Goal: Transaction & Acquisition: Book appointment/travel/reservation

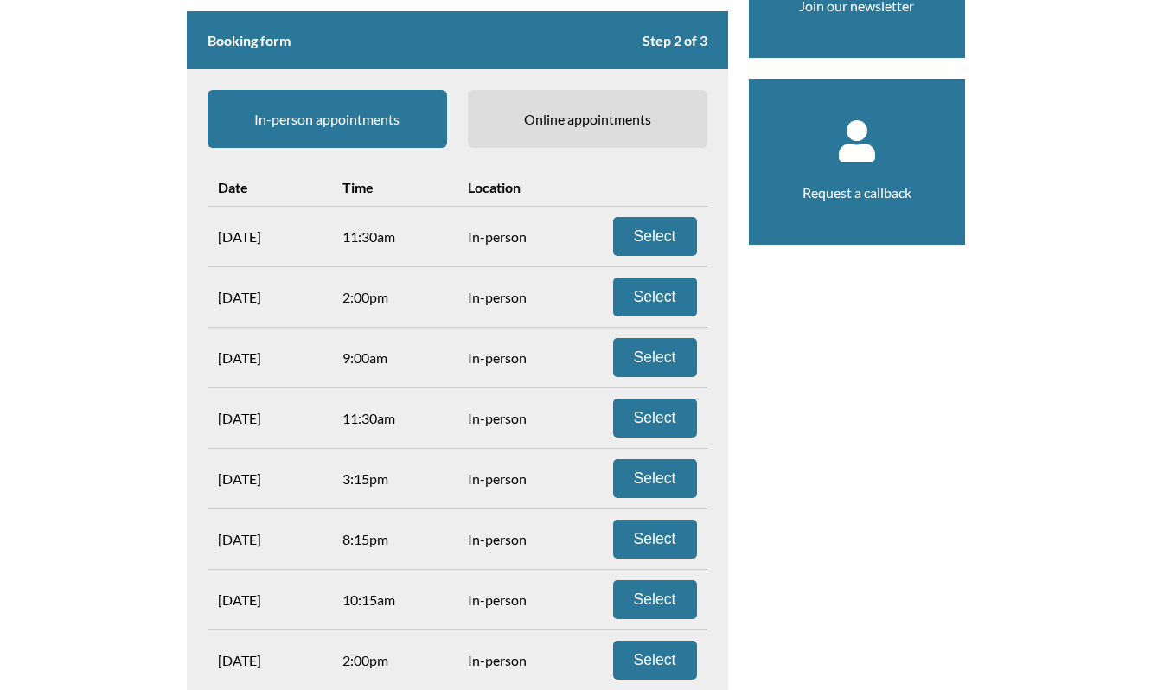
scroll to position [272, 0]
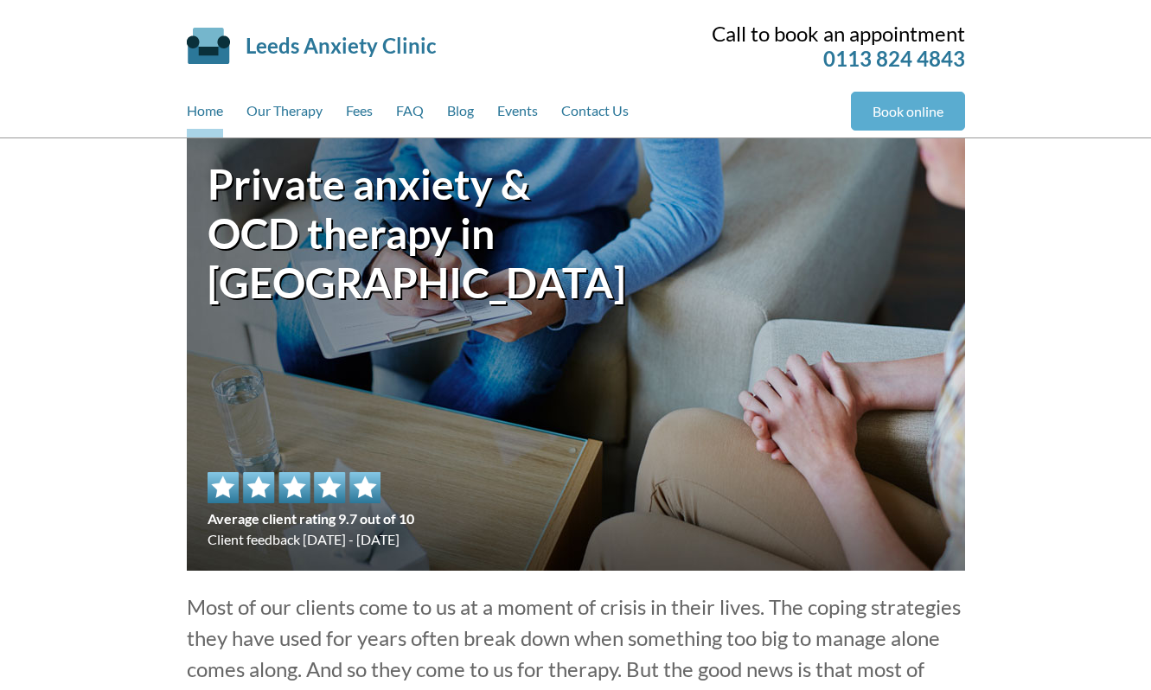
click at [916, 103] on link "Book online" at bounding box center [908, 111] width 114 height 39
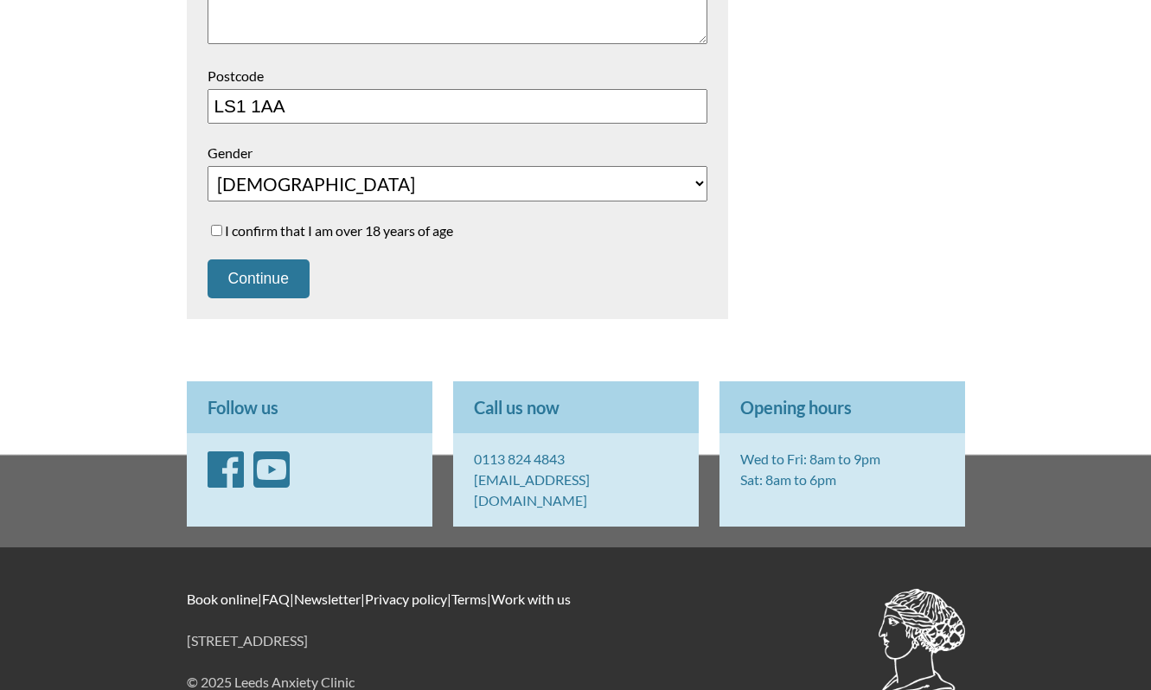
scroll to position [715, 0]
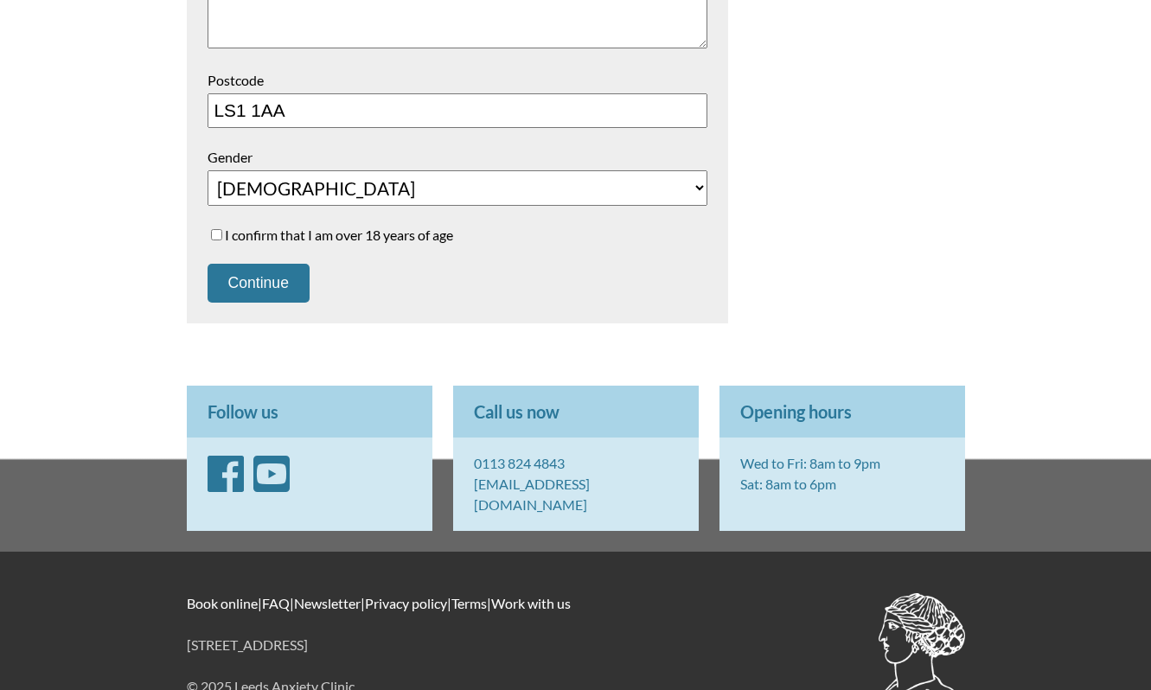
click at [348, 233] on label "I confirm that I am over 18 years of age" at bounding box center [458, 235] width 500 height 16
click at [222, 233] on input "I confirm that I am over 18 years of age" at bounding box center [216, 234] width 11 height 11
checkbox input "true"
click at [255, 284] on button "Continue" at bounding box center [259, 283] width 102 height 39
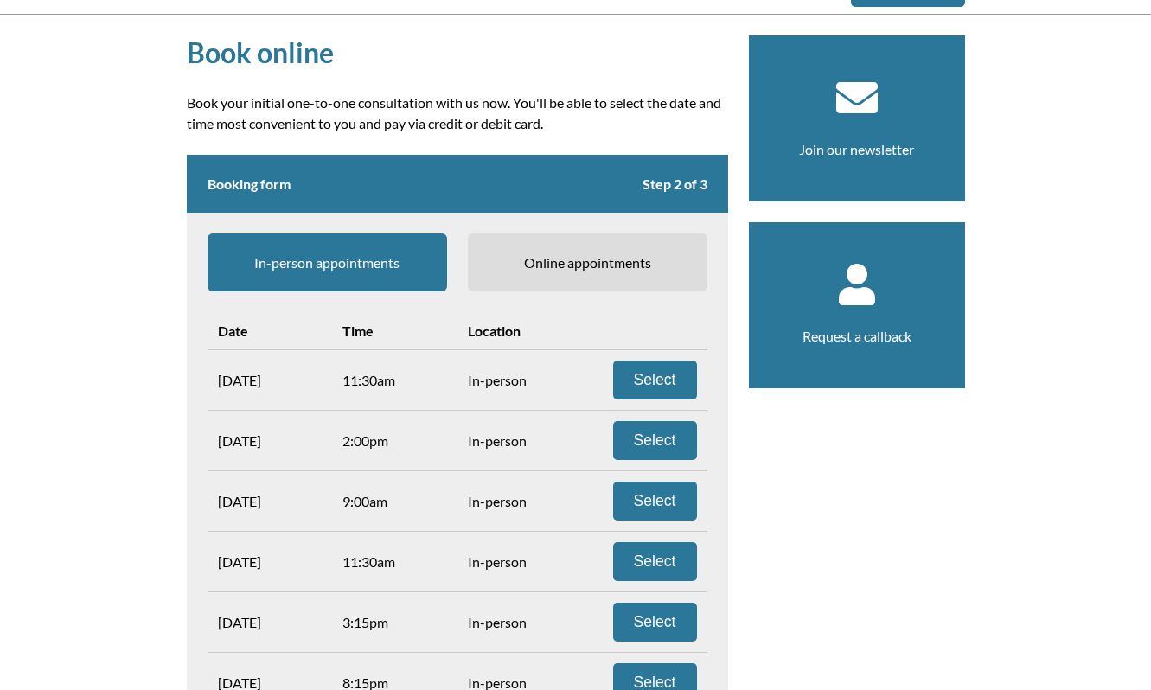
scroll to position [154, 0]
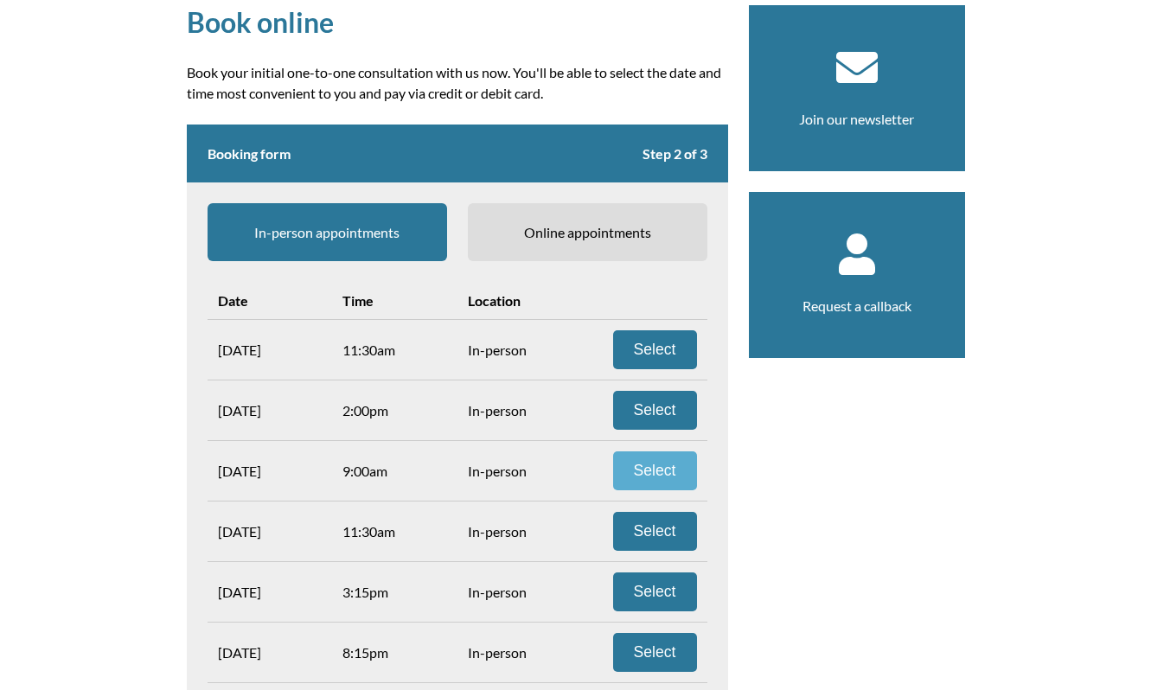
click at [654, 474] on button "Select" at bounding box center [655, 470] width 84 height 39
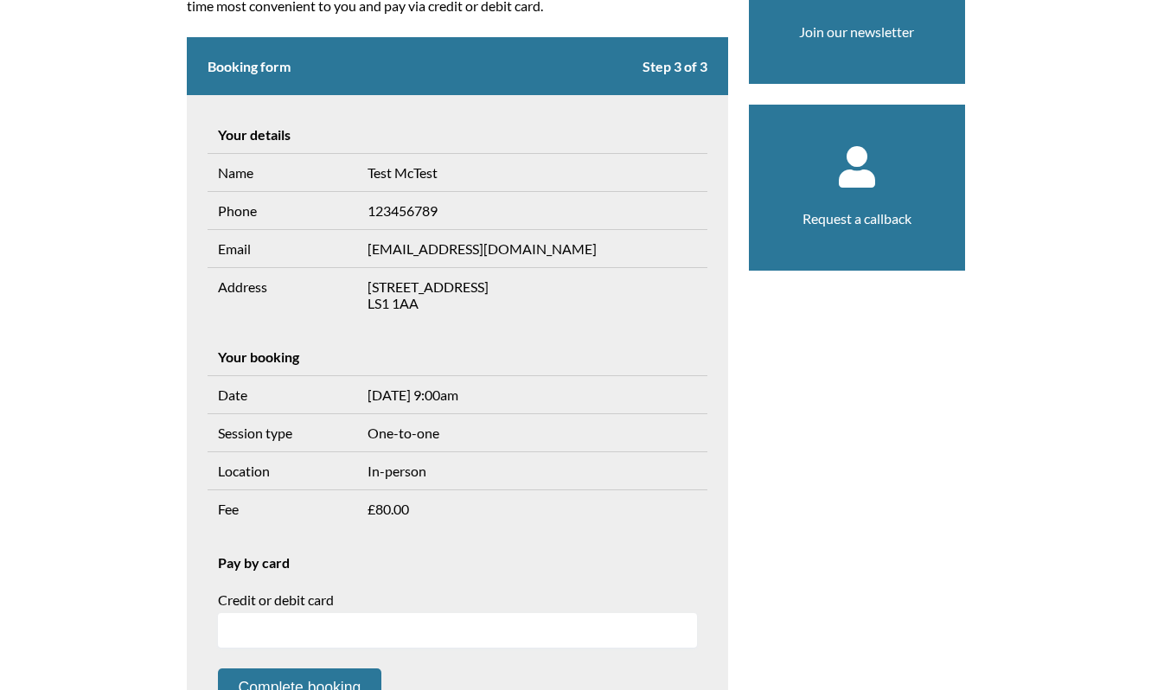
scroll to position [146, 0]
